Goal: Information Seeking & Learning: Find specific fact

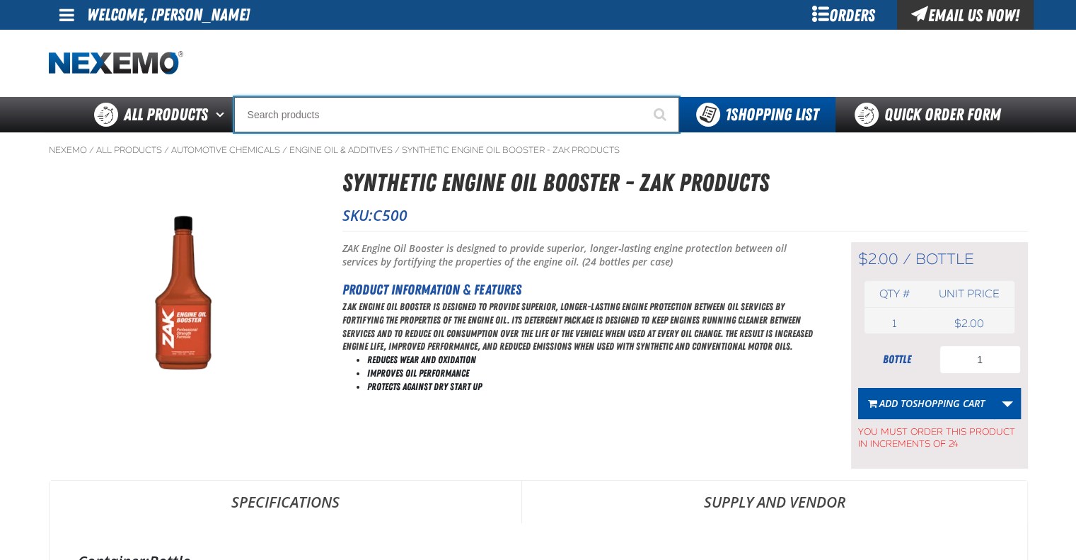
click at [294, 113] on input "Search" at bounding box center [456, 114] width 445 height 35
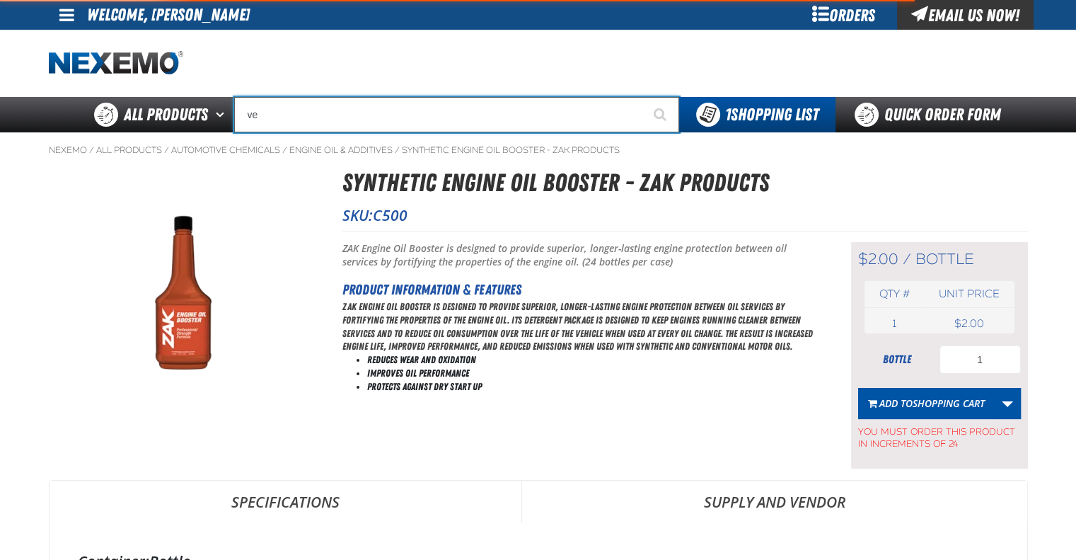
type input "ven"
type input "venTA"
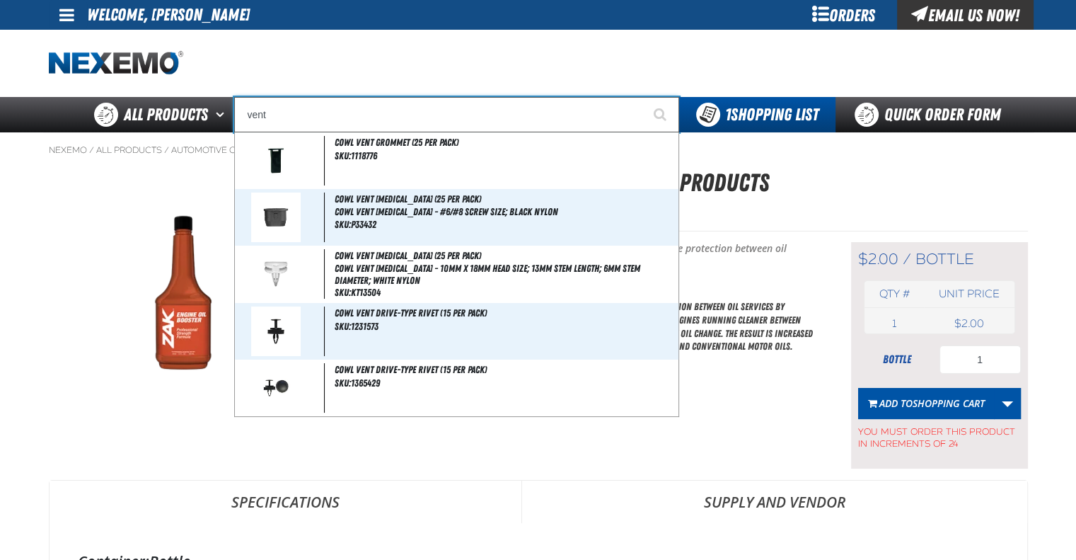
type input "venti"
type input "ventilated Rotor Silencer (Sold Individually)"
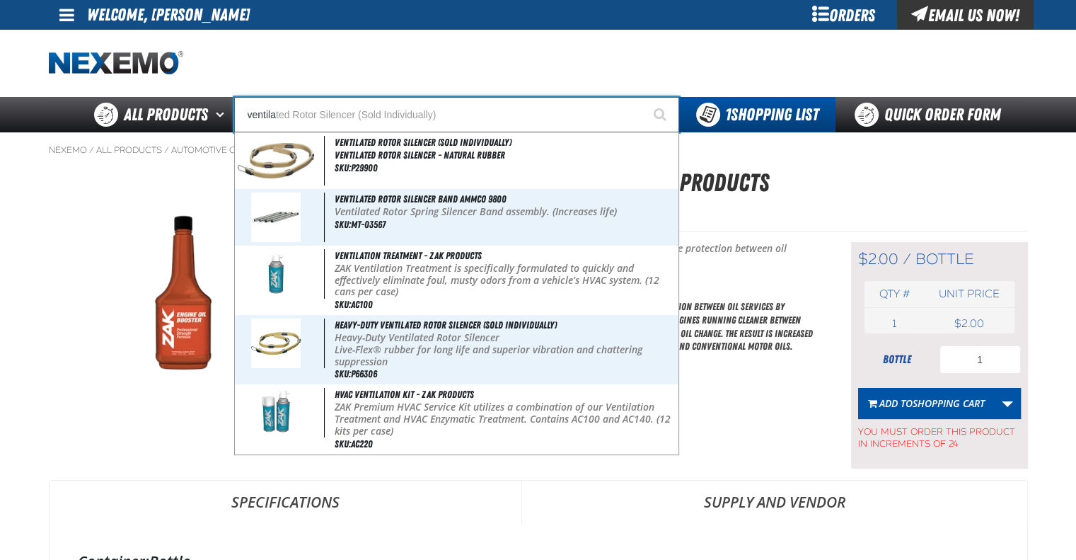
type input "ventilat"
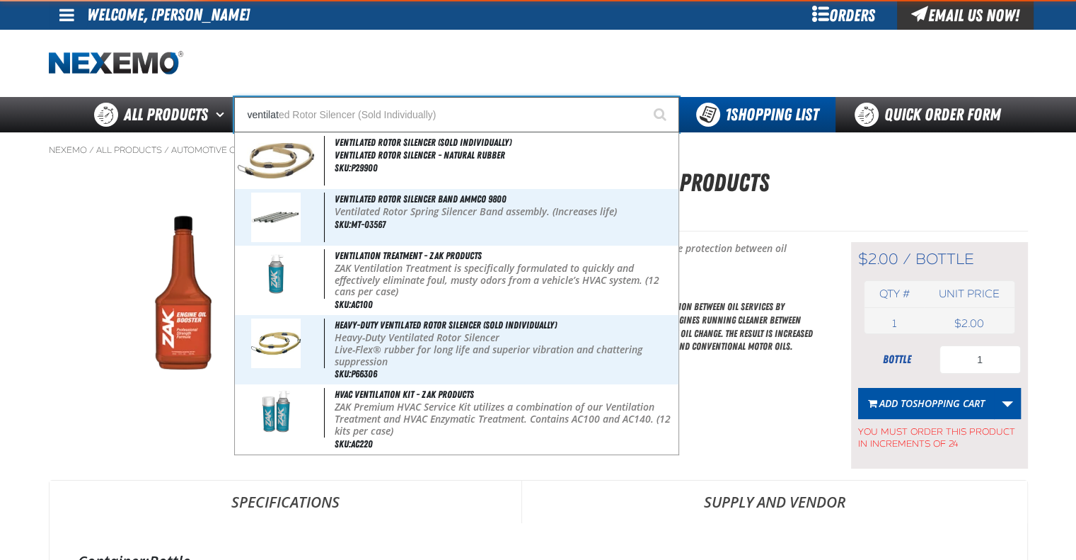
type input "ventilati"
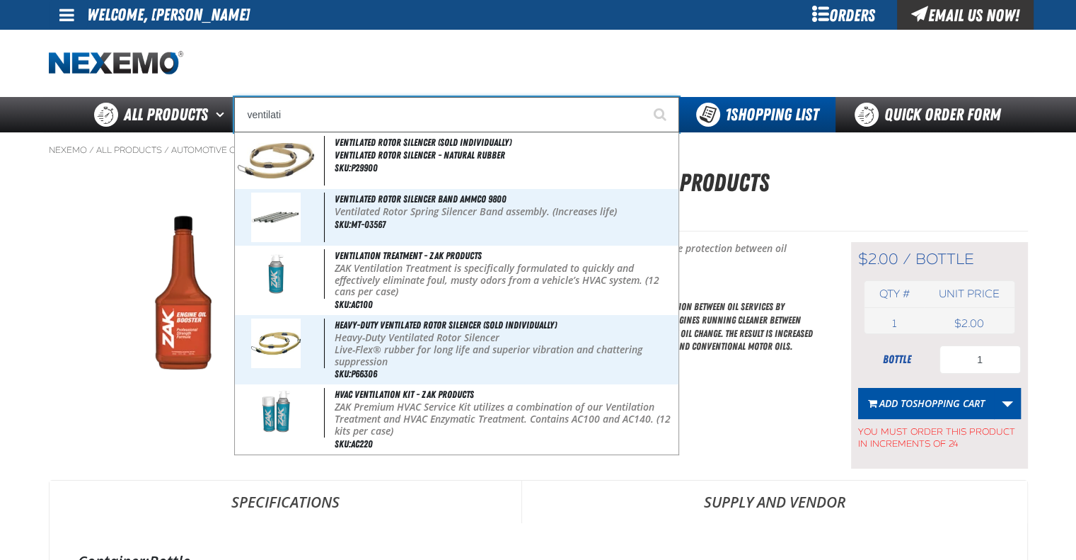
type input "ventilation Treatment - ZAK Products"
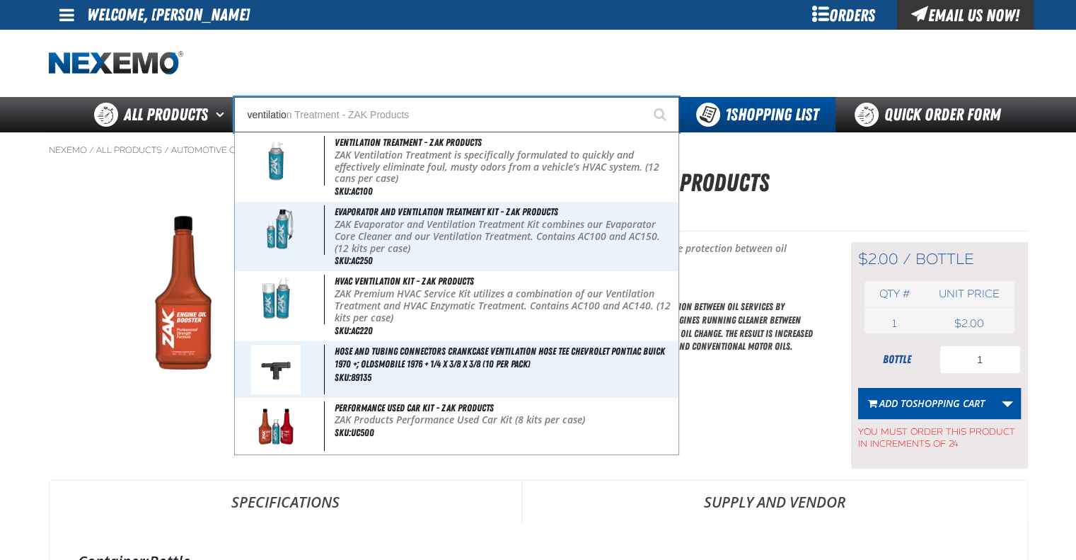
type input "ventilation"
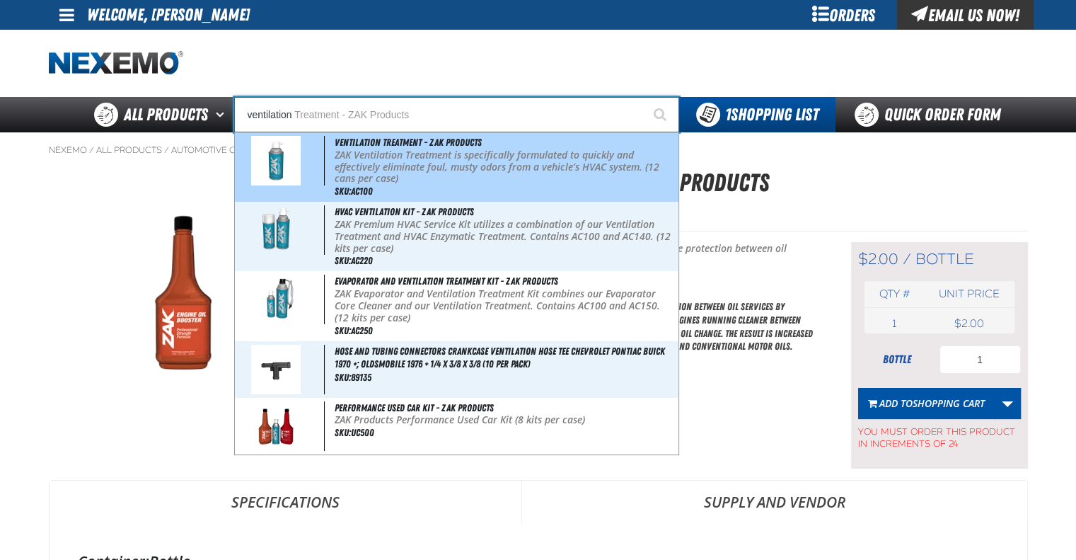
click at [456, 168] on p "ZAK Ventilation Treatment is specifically formulated to quickly and effectively…" at bounding box center [505, 166] width 340 height 35
type input "Ventilation Treatment - ZAK Products"
